Goal: Complete application form

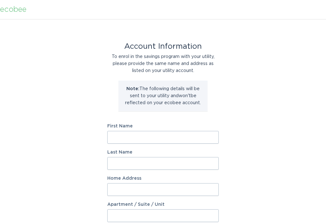
click at [152, 141] on input "First Name" at bounding box center [163, 137] width 112 height 13
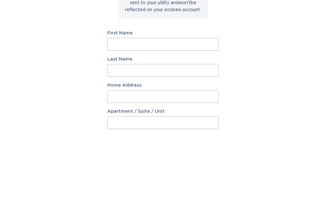
type input "[PERSON_NAME]"
type input "[STREET_ADDRESS]"
select select "CA"
type input "[GEOGRAPHIC_DATA]"
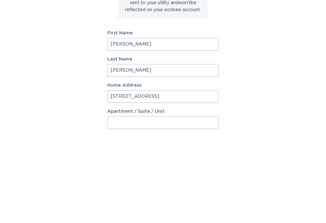
type input "L5N1Y6"
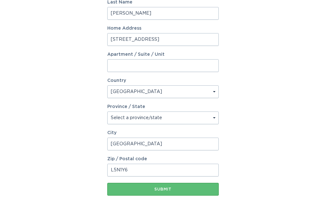
scroll to position [155, 0]
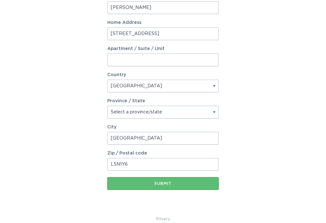
click at [157, 116] on select "Select a province/state [GEOGRAPHIC_DATA] [GEOGRAPHIC_DATA] [GEOGRAPHIC_DATA] […" at bounding box center [163, 112] width 112 height 13
select select "ON"
click at [126, 188] on button "Submit" at bounding box center [163, 183] width 112 height 13
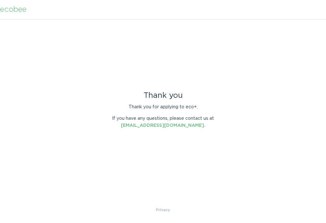
scroll to position [0, 0]
